Goal: Find contact information: Find contact information

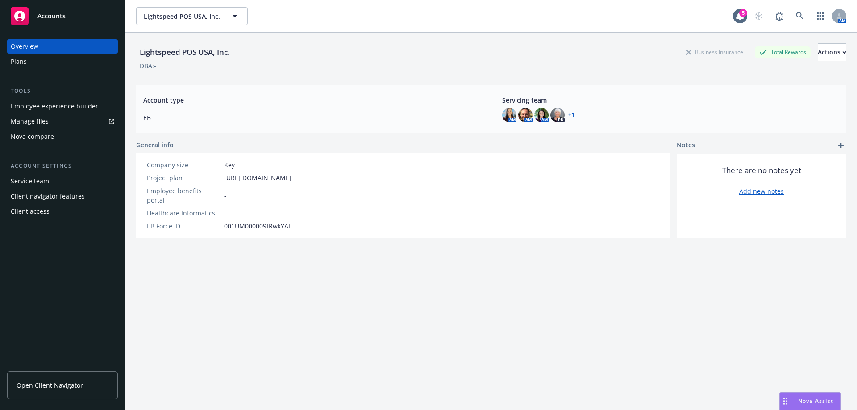
click at [71, 384] on span "Open Client Navigator" at bounding box center [50, 385] width 66 height 9
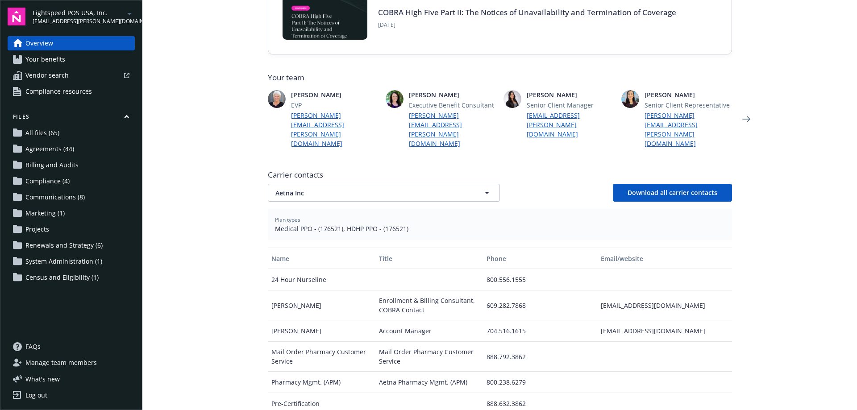
scroll to position [179, 0]
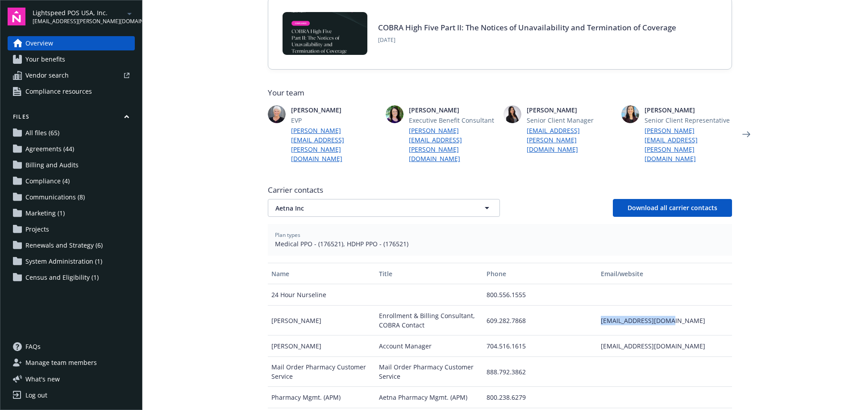
drag, startPoint x: 652, startPoint y: 302, endPoint x: 585, endPoint y: 302, distance: 66.0
click at [585, 306] on div "[PERSON_NAME] Enrollment & Billing Consultant, COBRA Contact [PHONE_NUMBER] [EM…" at bounding box center [500, 321] width 464 height 30
